Goal: Task Accomplishment & Management: Manage account settings

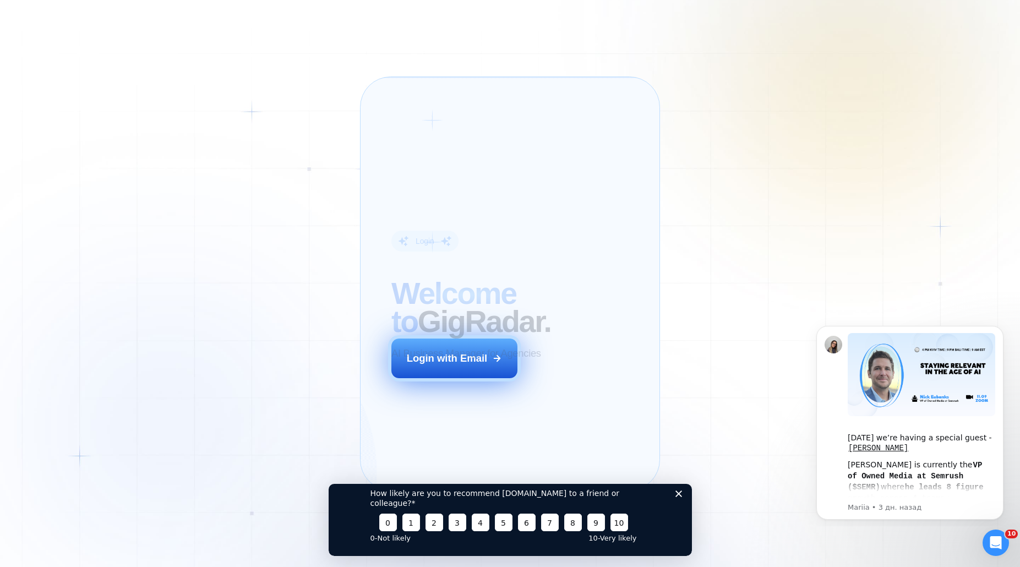
click at [458, 365] on div "Login with Email" at bounding box center [447, 358] width 81 height 14
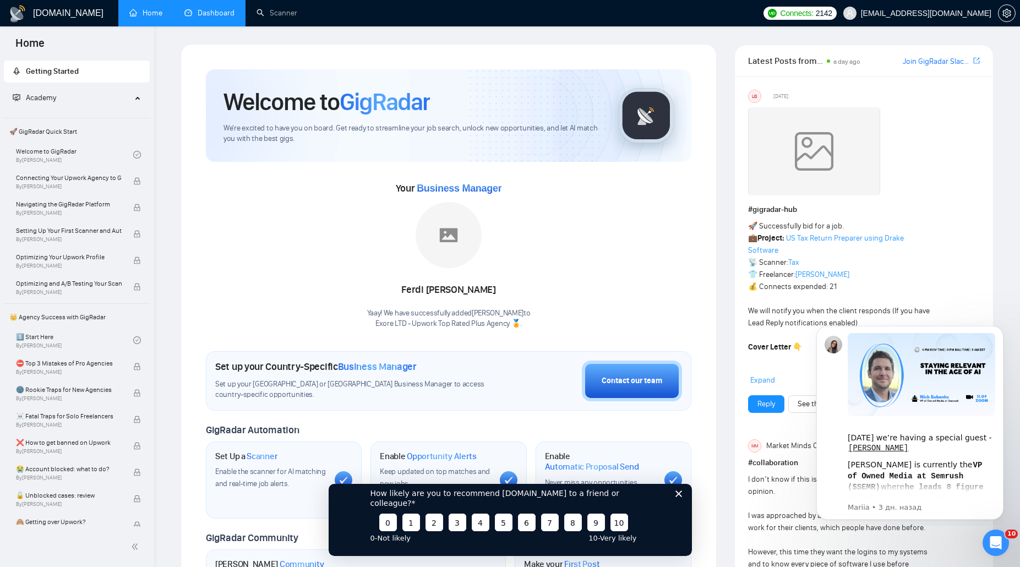
click at [209, 17] on link "Dashboard" at bounding box center [209, 12] width 50 height 9
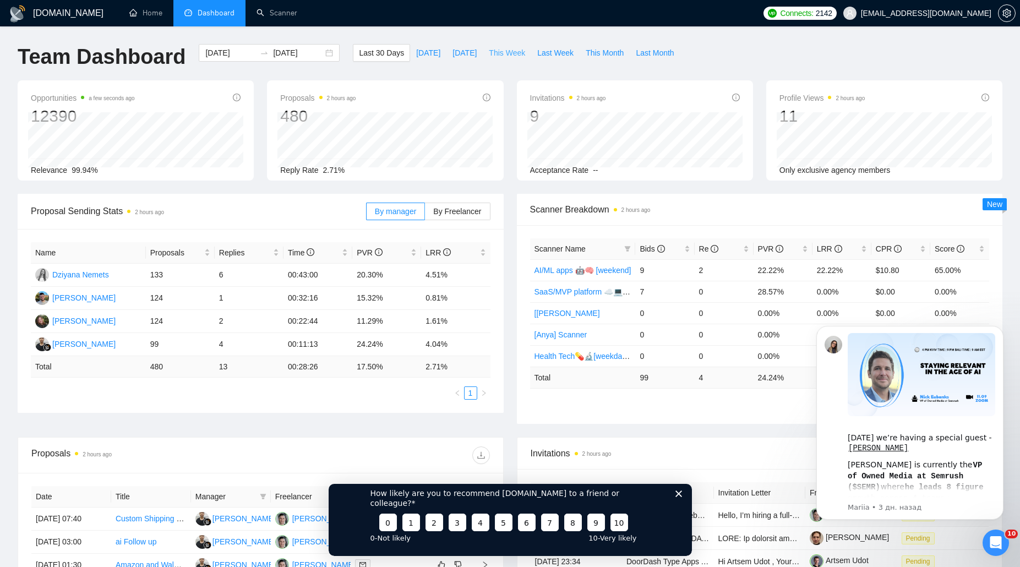
click at [506, 53] on span "This Week" at bounding box center [507, 53] width 36 height 12
type input "[DATE]"
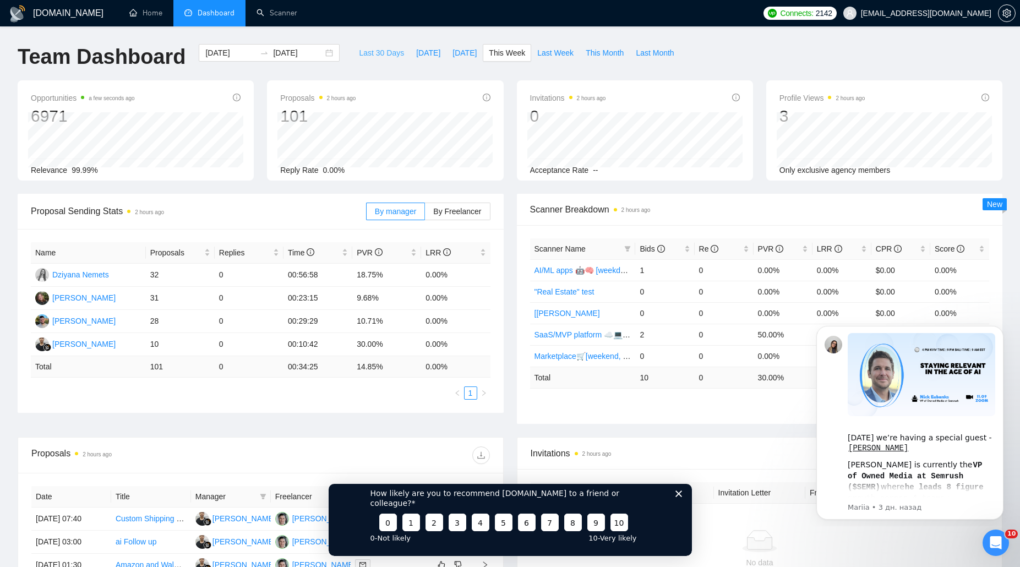
click at [375, 54] on span "Last 30 Days" at bounding box center [381, 53] width 45 height 12
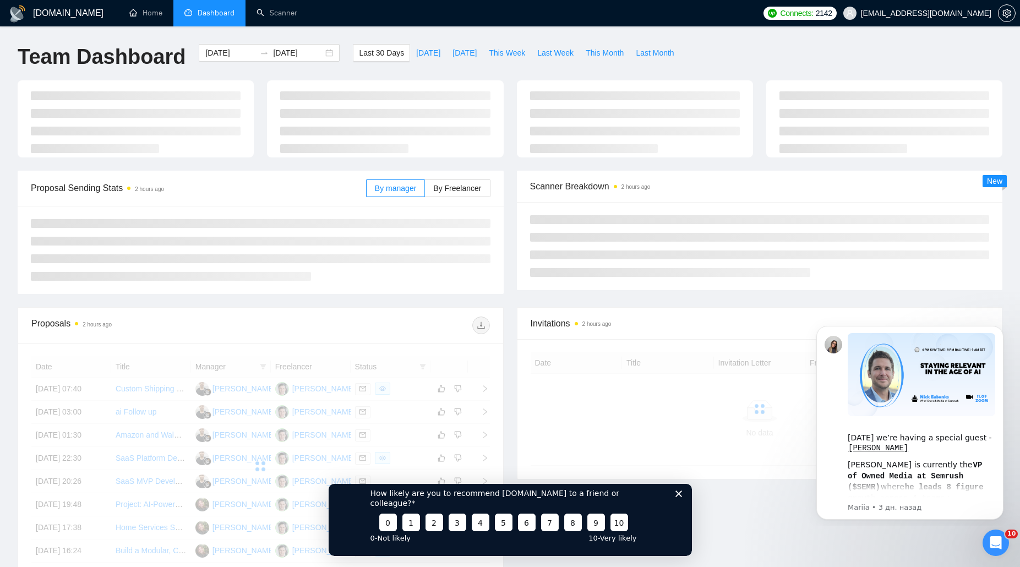
type input "[DATE]"
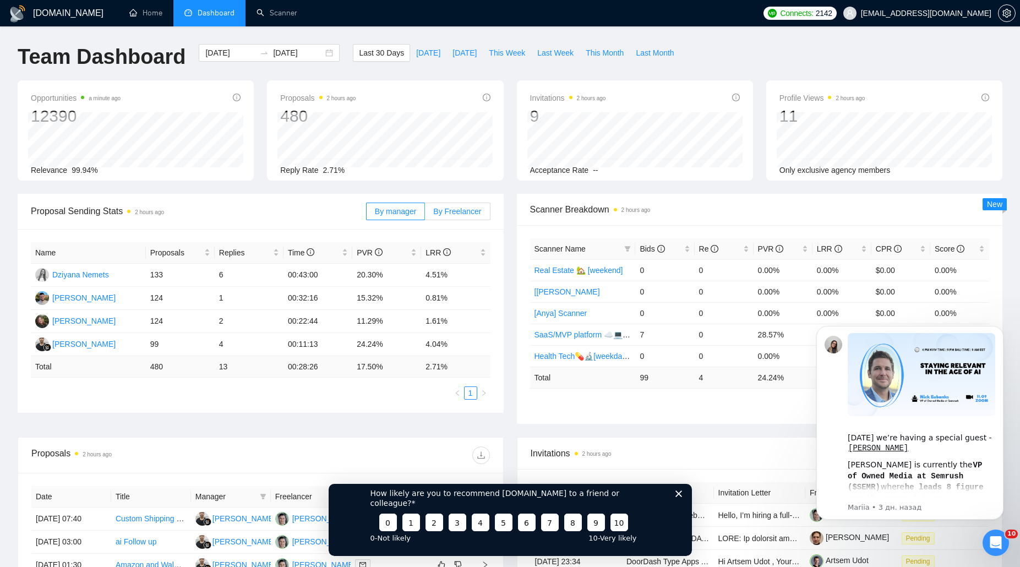
click at [451, 215] on span "By Freelancer" at bounding box center [457, 211] width 48 height 9
click at [425, 214] on input "By Freelancer" at bounding box center [425, 214] width 0 height 0
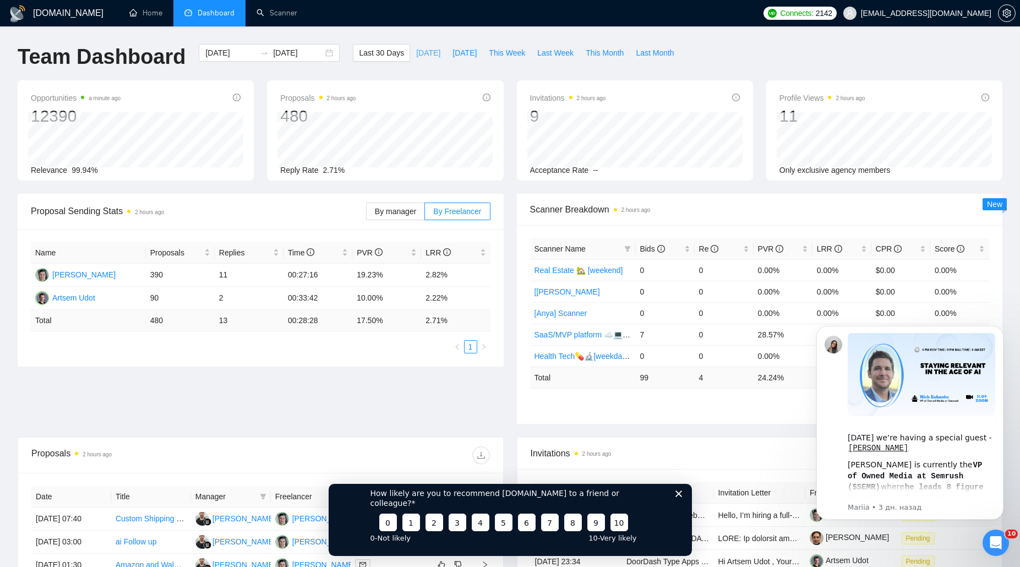
click at [416, 53] on span "[DATE]" at bounding box center [428, 53] width 24 height 12
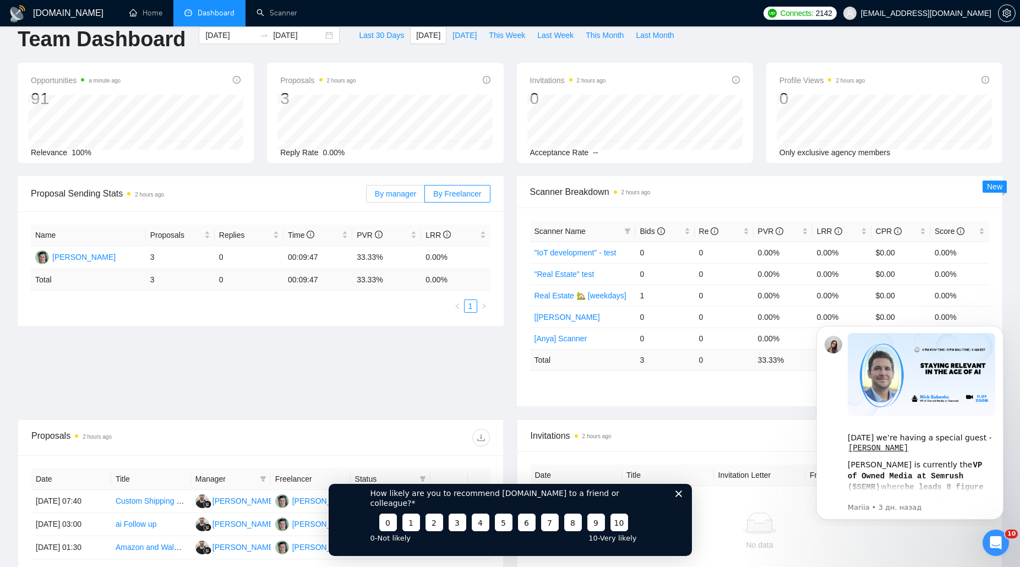
click at [397, 196] on span "By manager" at bounding box center [395, 193] width 41 height 9
click at [367, 196] on input "By manager" at bounding box center [367, 196] width 0 height 0
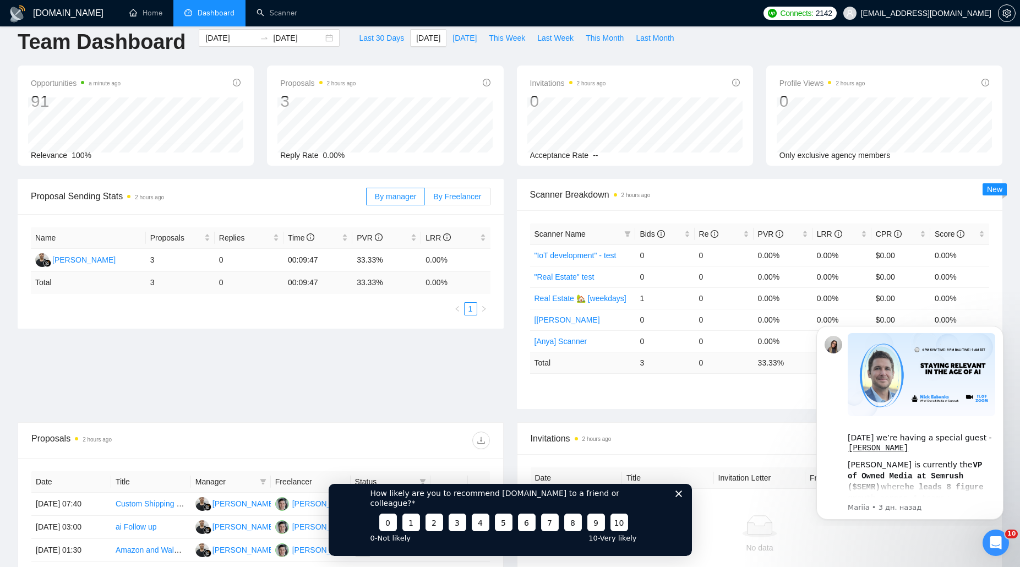
click at [463, 199] on span "By Freelancer" at bounding box center [457, 196] width 48 height 9
click at [425, 199] on input "By Freelancer" at bounding box center [425, 199] width 0 height 0
click at [377, 41] on span "Last 30 Days" at bounding box center [381, 38] width 45 height 12
type input "[DATE]"
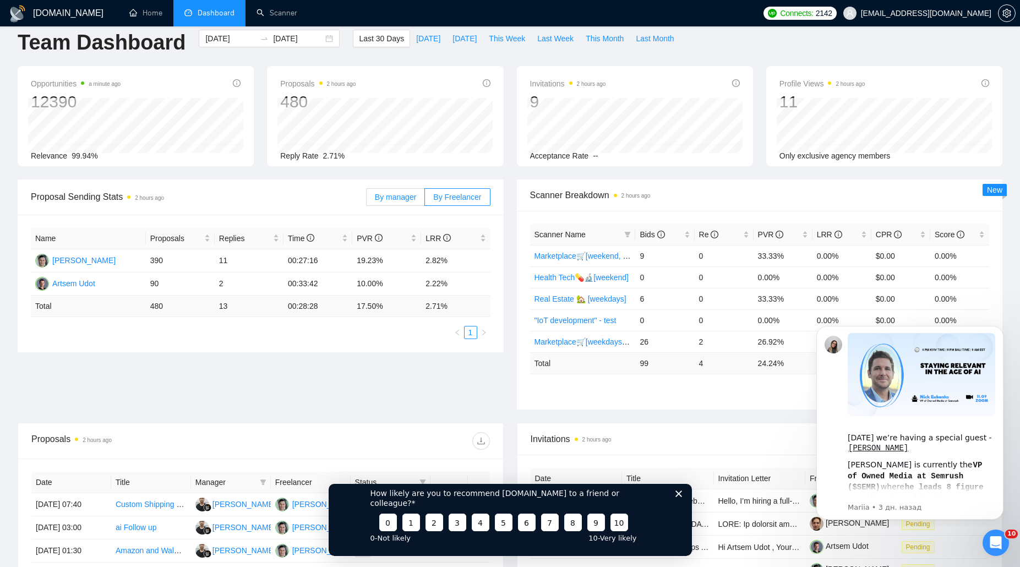
click at [398, 196] on span "By manager" at bounding box center [395, 197] width 41 height 9
click at [367, 200] on input "By manager" at bounding box center [367, 200] width 0 height 0
